Goal: Task Accomplishment & Management: Manage account settings

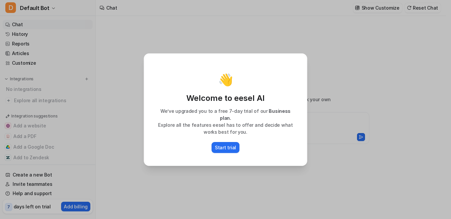
type textarea "**********"
click at [227, 142] on button "Start trial" at bounding box center [225, 147] width 28 height 11
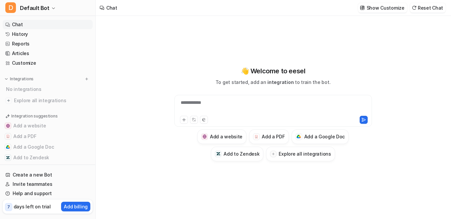
click at [238, 107] on div "**********" at bounding box center [273, 106] width 194 height 15
click at [261, 136] on button "Add a PDF" at bounding box center [268, 136] width 39 height 15
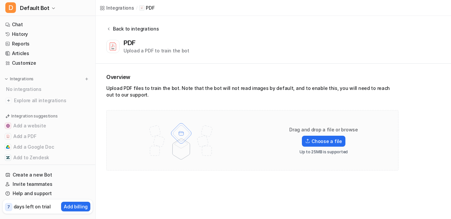
click at [109, 29] on button "Back to integrations" at bounding box center [132, 32] width 52 height 14
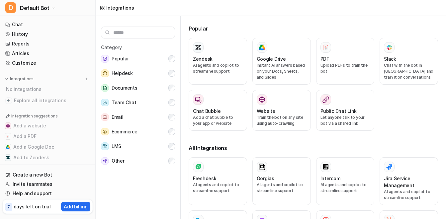
click at [107, 24] on div "Category Popular Helpdesk Documents Team Chat Email Ecommerce LMS Other" at bounding box center [138, 119] width 85 height 206
click at [96, 30] on div "Category Popular Helpdesk Documents Team Chat Email Ecommerce LMS Other" at bounding box center [138, 119] width 85 height 206
click at [265, 7] on div "Integrations" at bounding box center [271, 8] width 350 height 16
click at [22, 26] on link "Chat" at bounding box center [48, 24] width 90 height 9
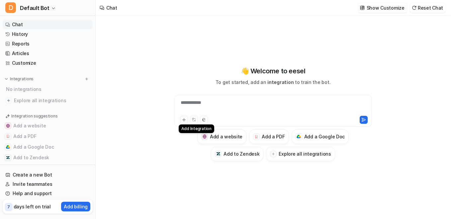
click at [184, 118] on icon at bounding box center [183, 119] width 3 height 3
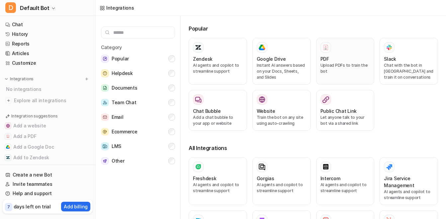
click at [341, 51] on div at bounding box center [345, 47] width 50 height 11
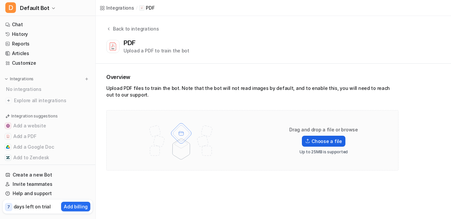
click at [324, 139] on label "Choose a file" at bounding box center [323, 141] width 43 height 11
click at [0, 0] on input "Choose a file" at bounding box center [0, 0] width 0 height 0
click at [323, 138] on label "Choose a file" at bounding box center [323, 141] width 43 height 11
click at [0, 0] on input "Choose a file" at bounding box center [0, 0] width 0 height 0
click at [191, 144] on img at bounding box center [181, 140] width 87 height 46
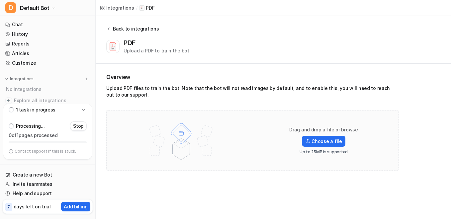
click at [109, 33] on button "Back to integrations" at bounding box center [132, 32] width 52 height 14
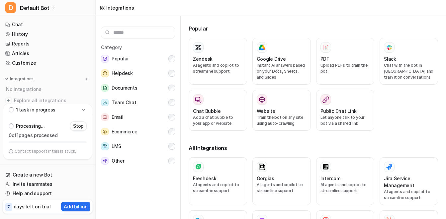
click at [82, 111] on icon at bounding box center [83, 110] width 7 height 7
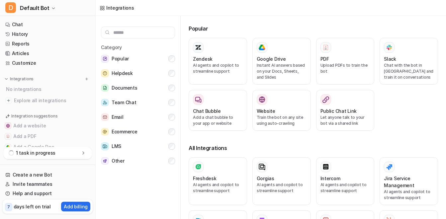
click at [84, 157] on div "1 task in progress" at bounding box center [47, 153] width 89 height 12
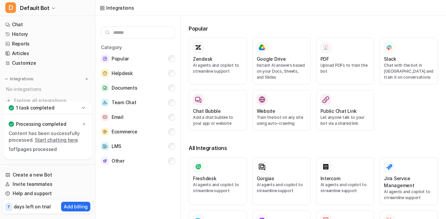
click at [64, 140] on link "Start chatting here" at bounding box center [56, 140] width 43 height 6
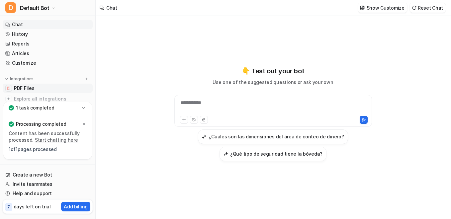
click at [33, 89] on span "PDF Files" at bounding box center [24, 88] width 20 height 7
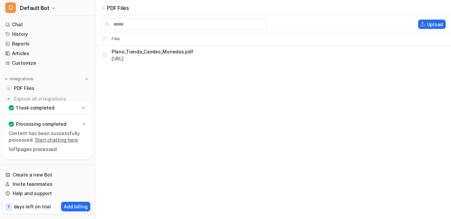
click at [143, 54] on p "Plano_Tienda_Cambio_Monedas.pdf" at bounding box center [152, 51] width 81 height 7
click at [109, 59] on div "Plano_Tienda_Cambio_Monedas.pdf [URL]" at bounding box center [147, 55] width 91 height 11
click at [108, 56] on div "Plano_Tienda_Cambio_Monedas.pdf [URL]" at bounding box center [147, 55] width 91 height 11
click at [399, 27] on button "Delete selected" at bounding box center [387, 24] width 47 height 9
click at [399, 24] on button "Delete selected" at bounding box center [387, 24] width 47 height 9
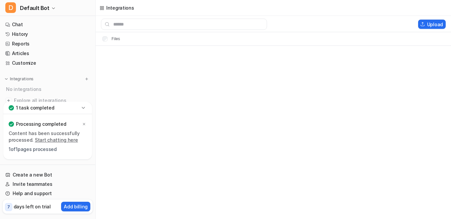
click at [443, 19] on div "Upload" at bounding box center [273, 24] width 355 height 11
click at [441, 23] on button "Upload" at bounding box center [432, 24] width 28 height 9
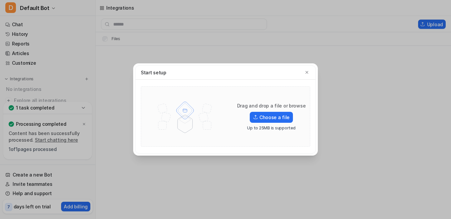
click at [271, 123] on div "Drag and drop a file or browse Choose a file Up to 25MB is supported" at bounding box center [271, 117] width 85 height 28
click at [273, 117] on label "Choose a file" at bounding box center [271, 117] width 43 height 11
click at [0, 0] on input "Choose a file" at bounding box center [0, 0] width 0 height 0
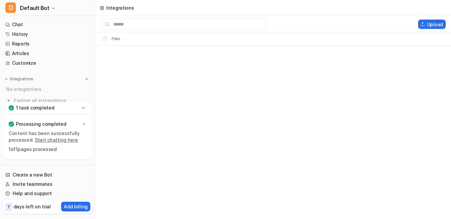
click at [74, 109] on div "1 task completed" at bounding box center [47, 108] width 89 height 12
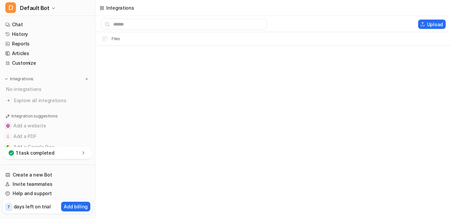
scroll to position [27, 0]
